Goal: Information Seeking & Learning: Learn about a topic

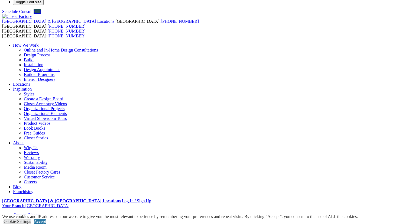
scroll to position [27, 0]
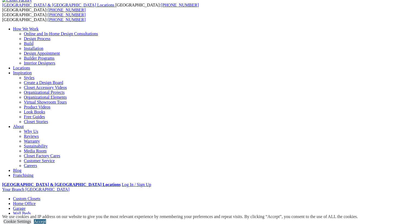
click at [46, 219] on link "Accept" at bounding box center [40, 221] width 12 height 5
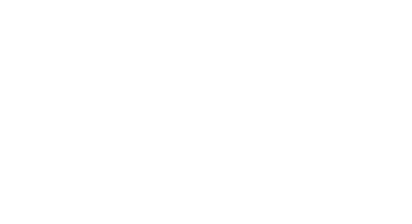
scroll to position [0, 0]
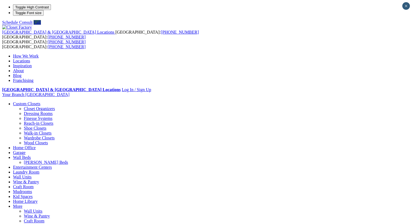
click at [68, 160] on link "[PERSON_NAME] Beds" at bounding box center [46, 162] width 44 height 5
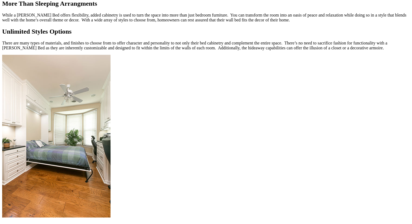
scroll to position [548, 0]
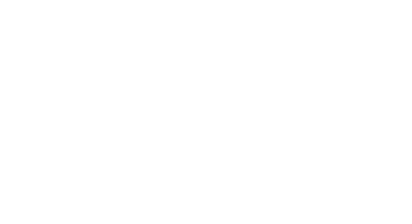
scroll to position [1009, 0]
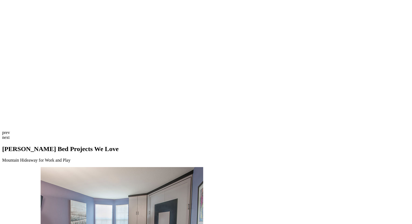
scroll to position [1363, 0]
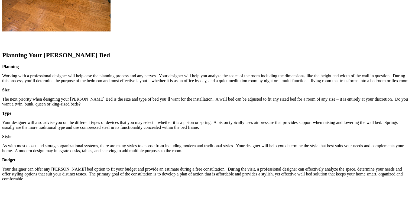
scroll to position [0, 0]
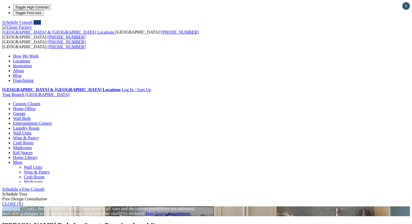
click at [23, 160] on link "More" at bounding box center [17, 162] width 9 height 5
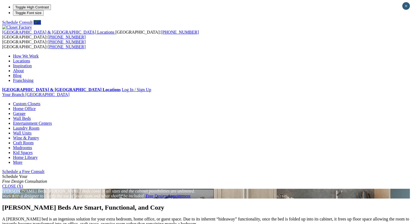
click at [52, 121] on link "Entertainment Centers" at bounding box center [32, 123] width 39 height 5
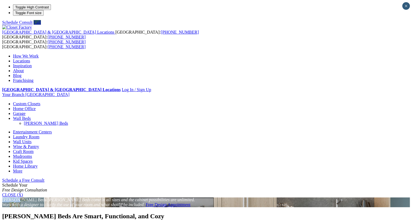
click at [31, 116] on link "Wall Beds" at bounding box center [22, 118] width 18 height 5
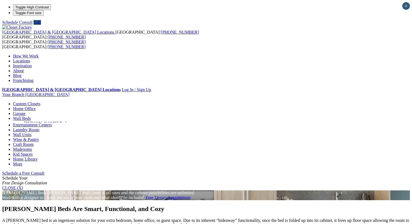
click at [68, 121] on link "[PERSON_NAME] Beds" at bounding box center [46, 123] width 44 height 5
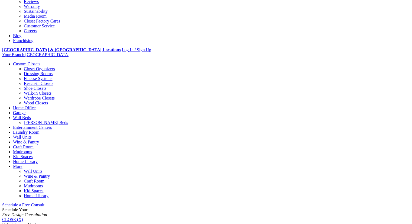
scroll to position [163, 0]
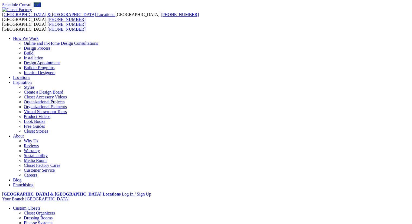
scroll to position [27, 0]
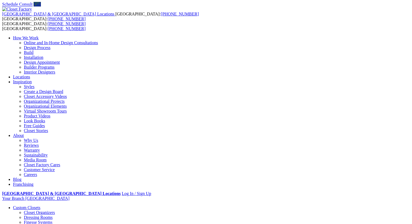
scroll to position [54, 0]
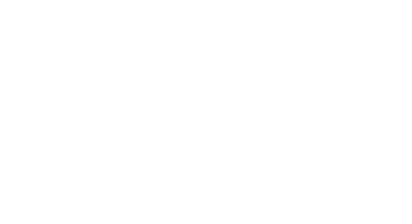
scroll to position [663, 0]
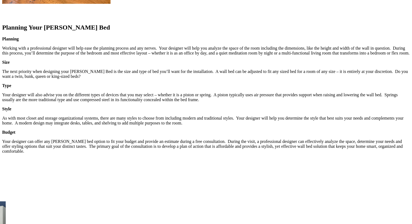
scroll to position [705, 0]
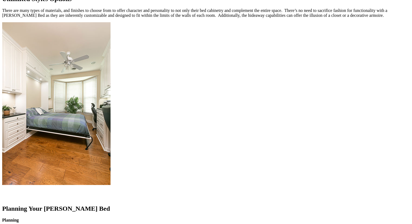
scroll to position [0, 0]
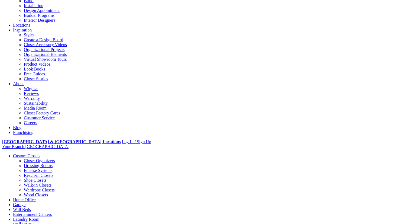
scroll to position [108, 0]
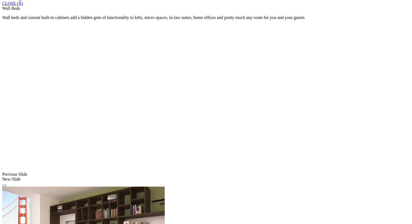
scroll to position [386, 0]
